Goal: Information Seeking & Learning: Check status

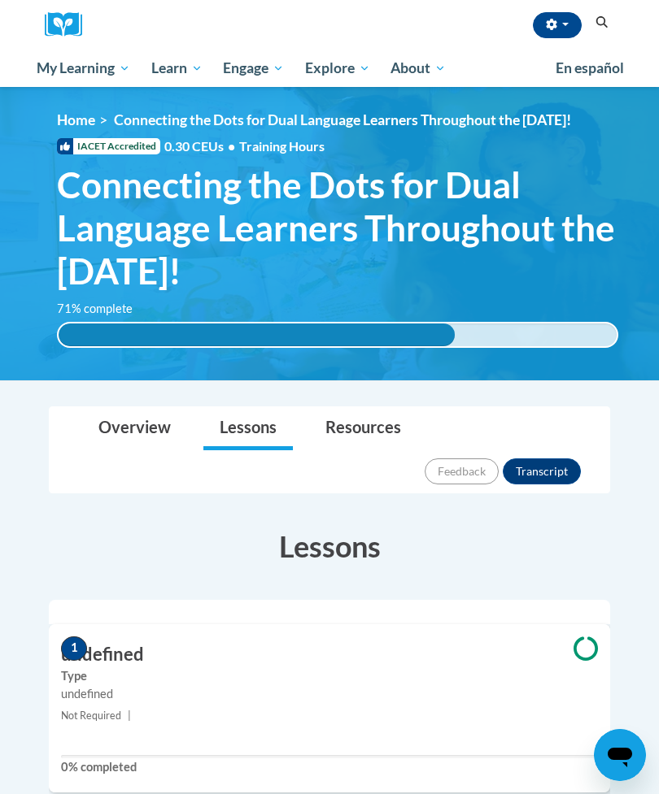
click at [0, 0] on span "My Course Progress" at bounding box center [0, 0] width 0 height 0
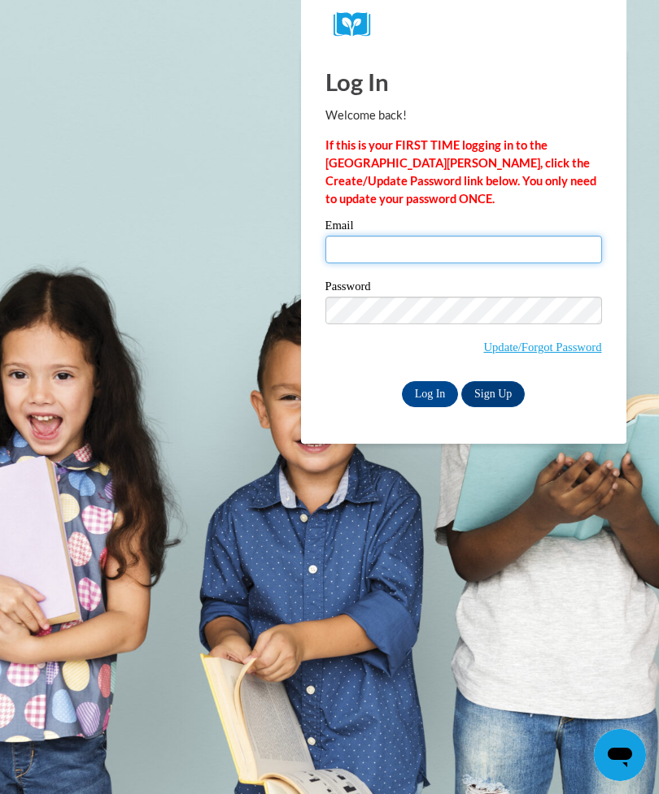
type input "kay510@rcsd.ms"
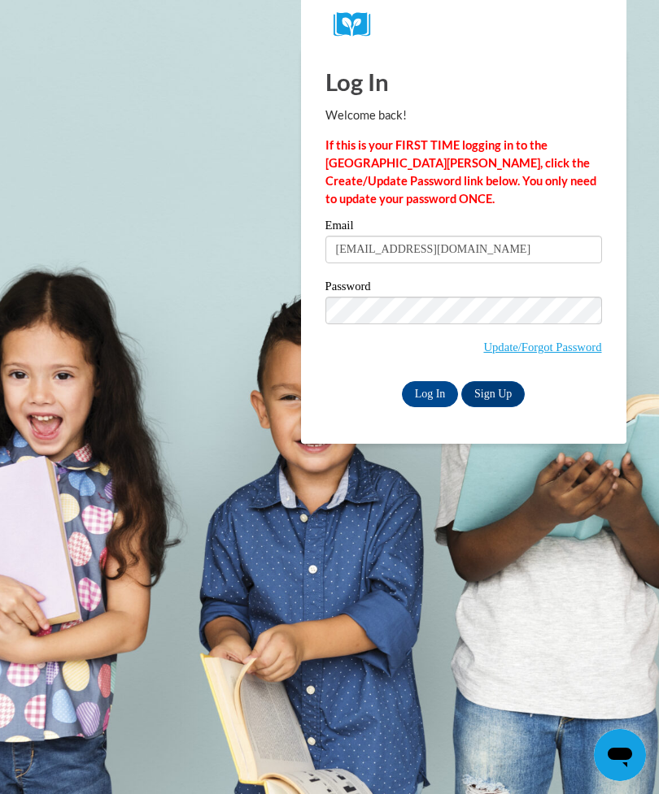
click at [429, 393] on input "Log In" at bounding box center [430, 394] width 57 height 26
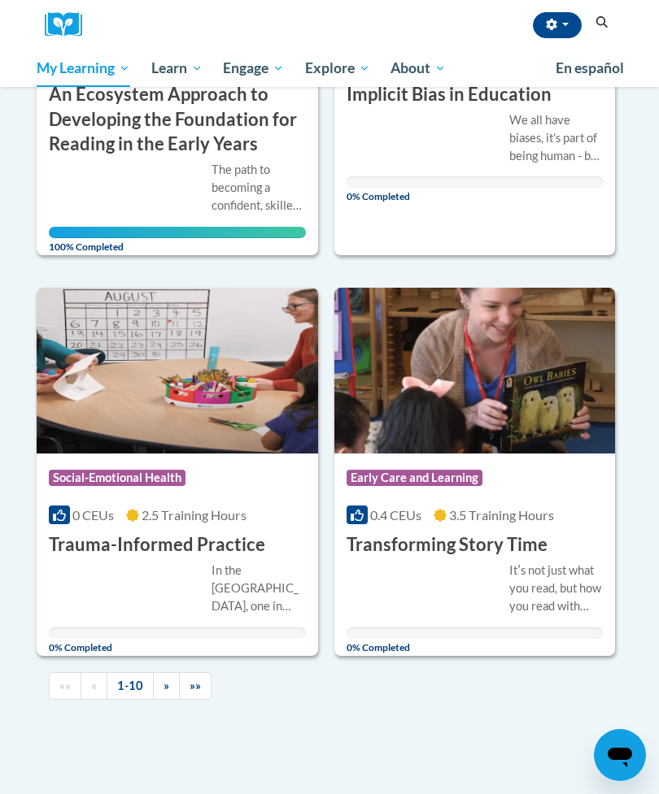
scroll to position [1817, 0]
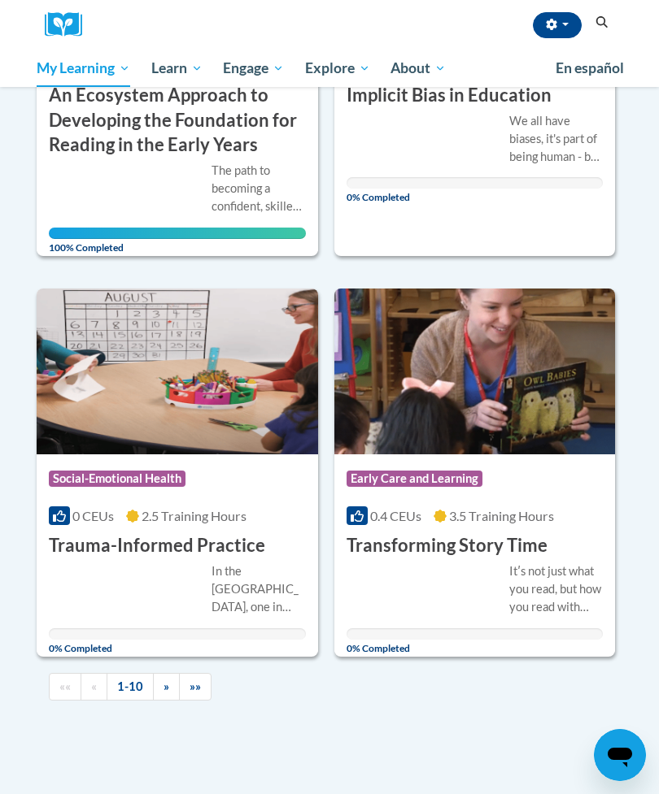
click at [165, 681] on span "»" at bounding box center [166, 687] width 6 height 14
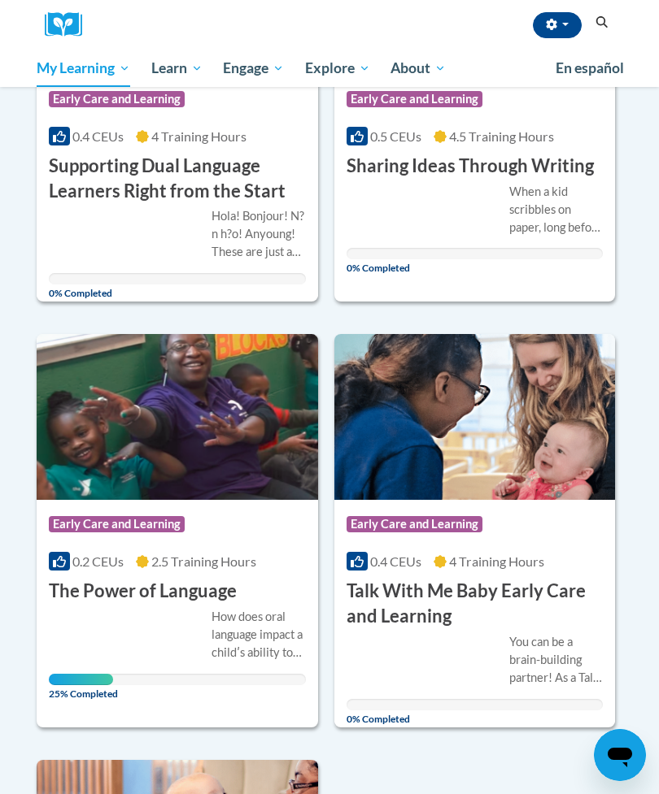
scroll to position [421, 0]
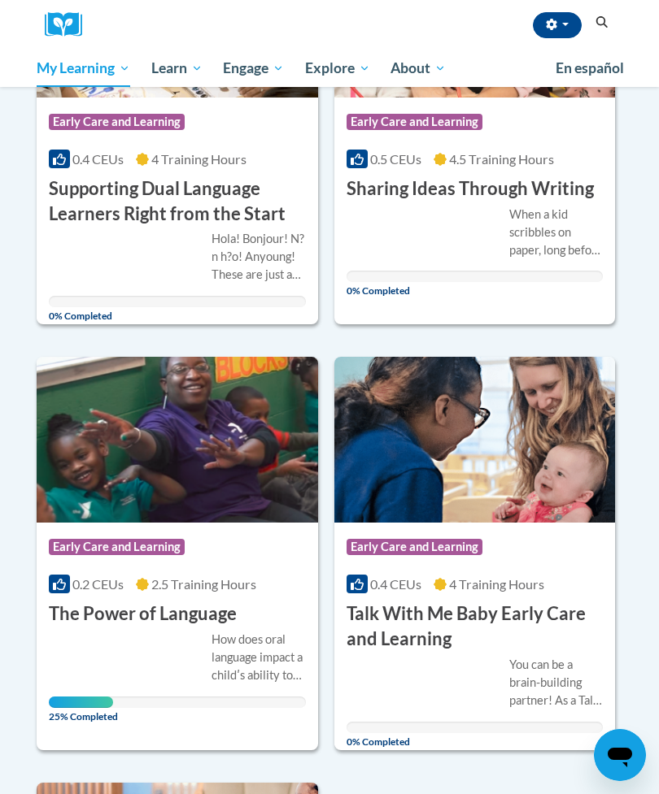
click at [124, 462] on img at bounding box center [177, 440] width 281 height 166
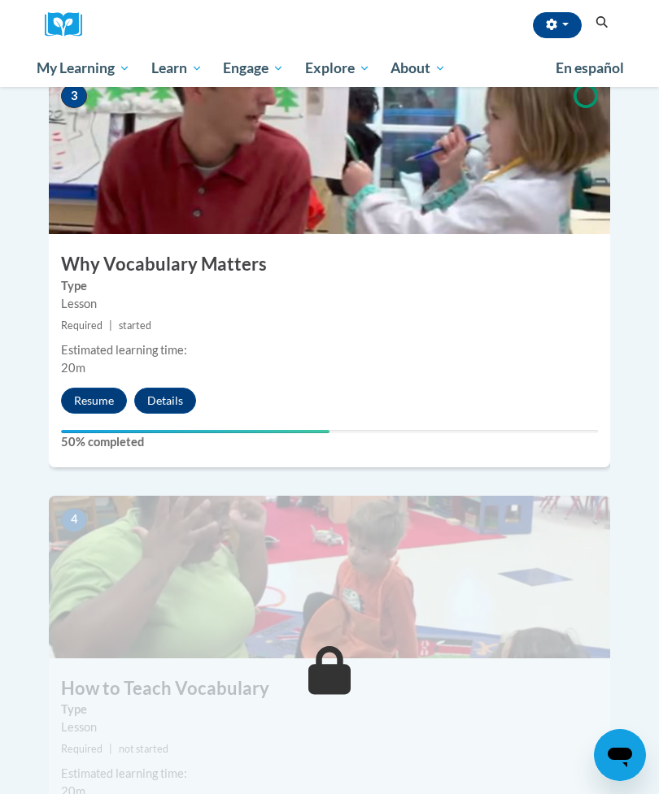
scroll to position [1263, 0]
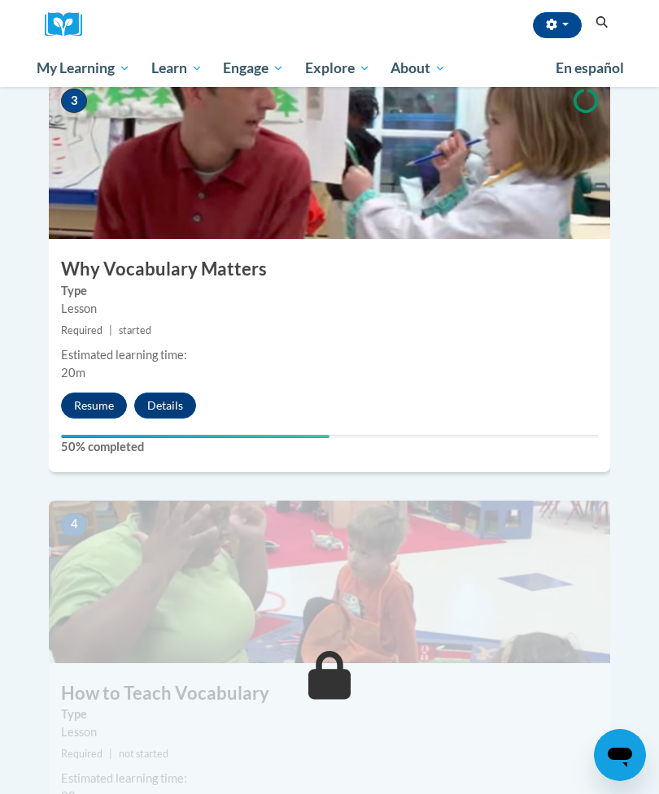
click at [85, 393] on button "Resume" at bounding box center [94, 406] width 66 height 26
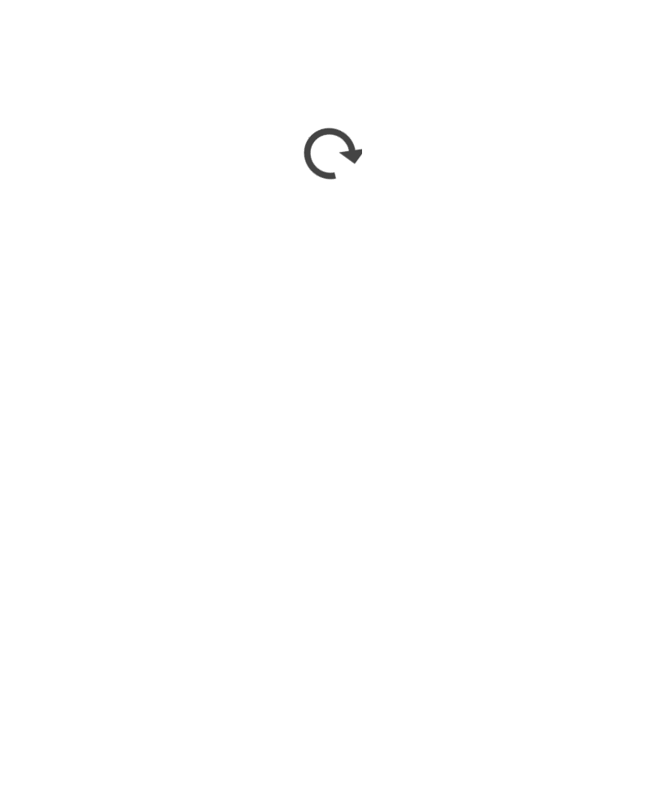
scroll to position [2483, 0]
